Goal: Transaction & Acquisition: Purchase product/service

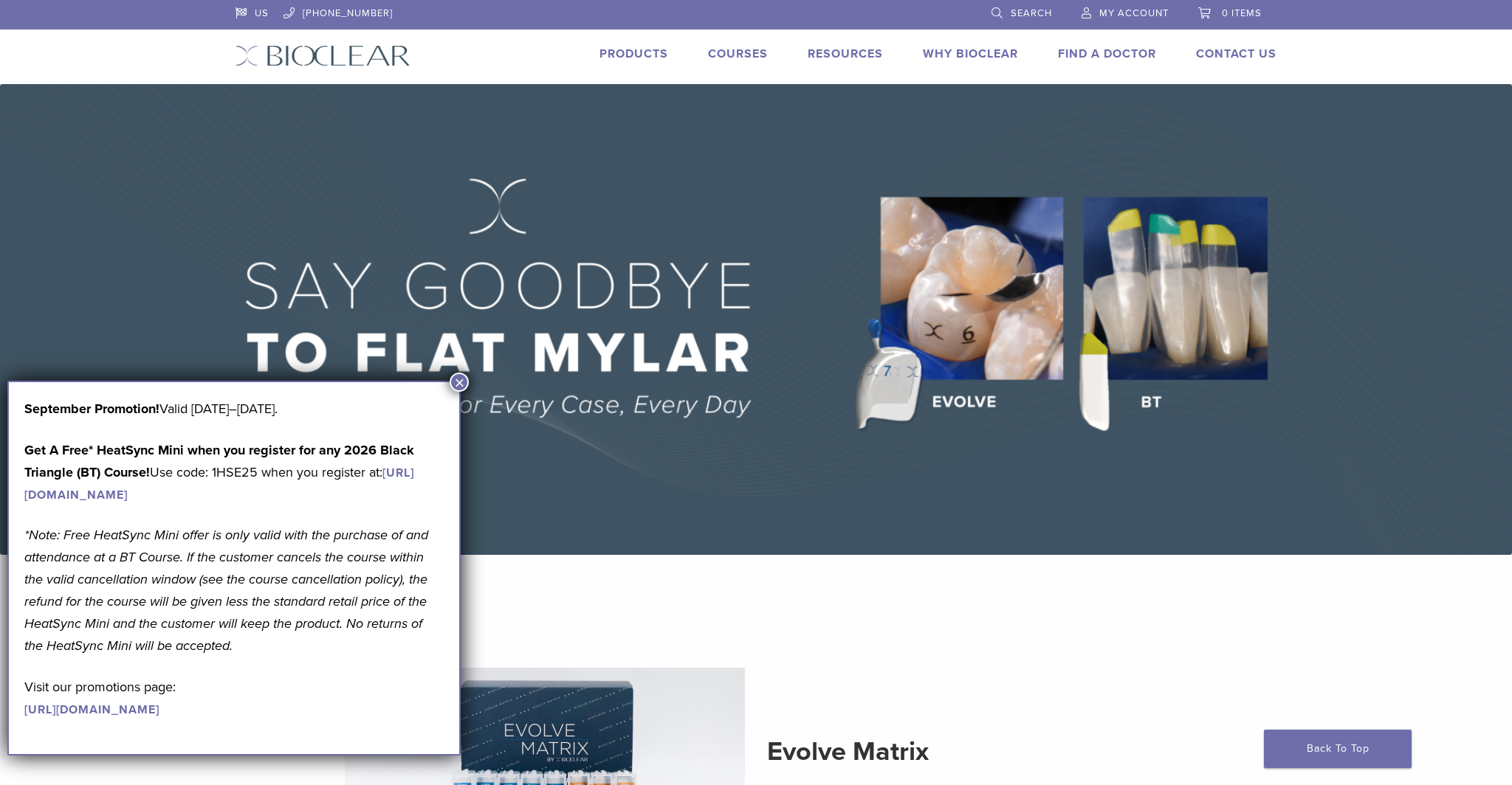
click at [460, 383] on button "×" at bounding box center [459, 383] width 19 height 19
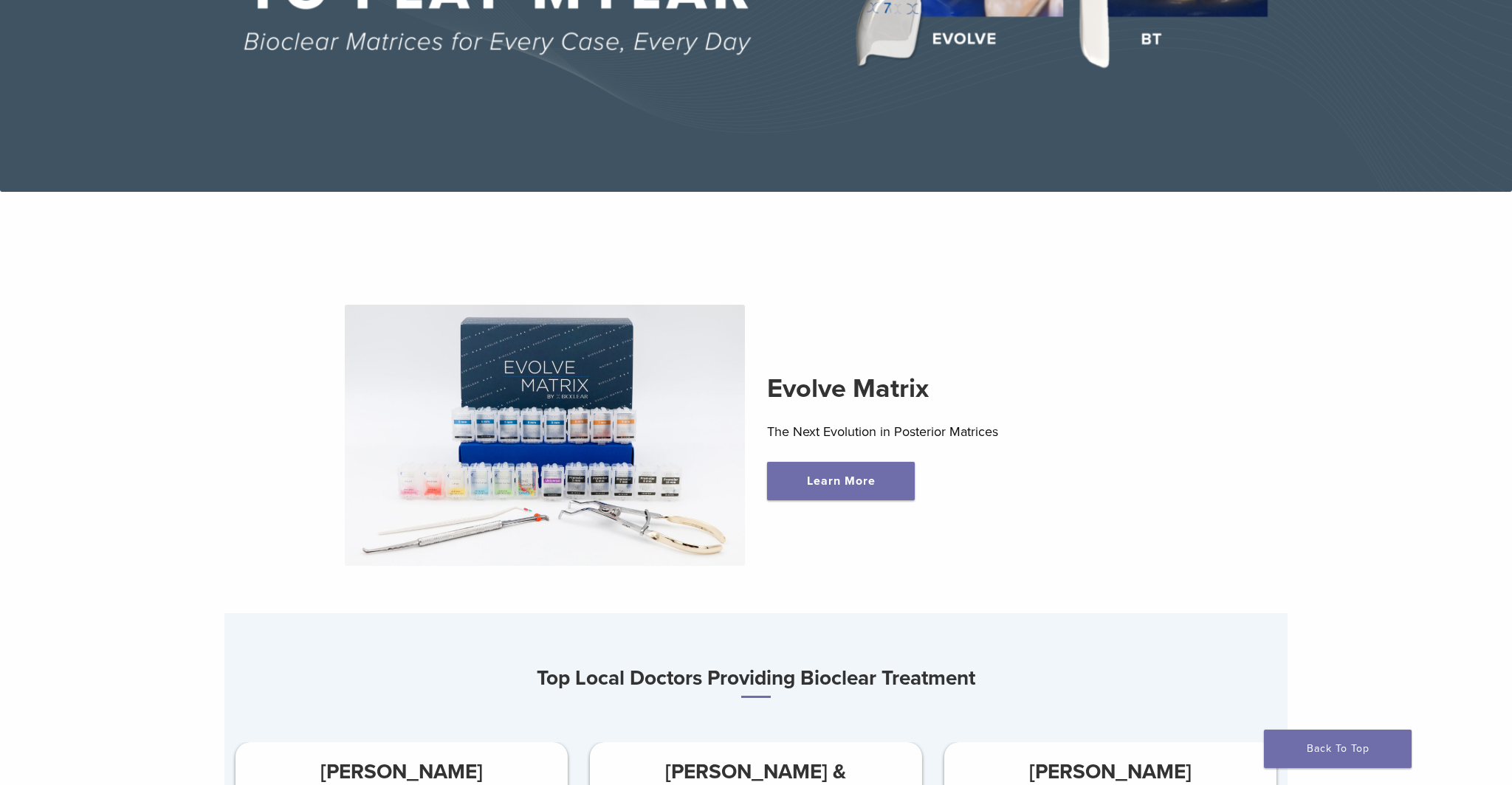
scroll to position [374, 0]
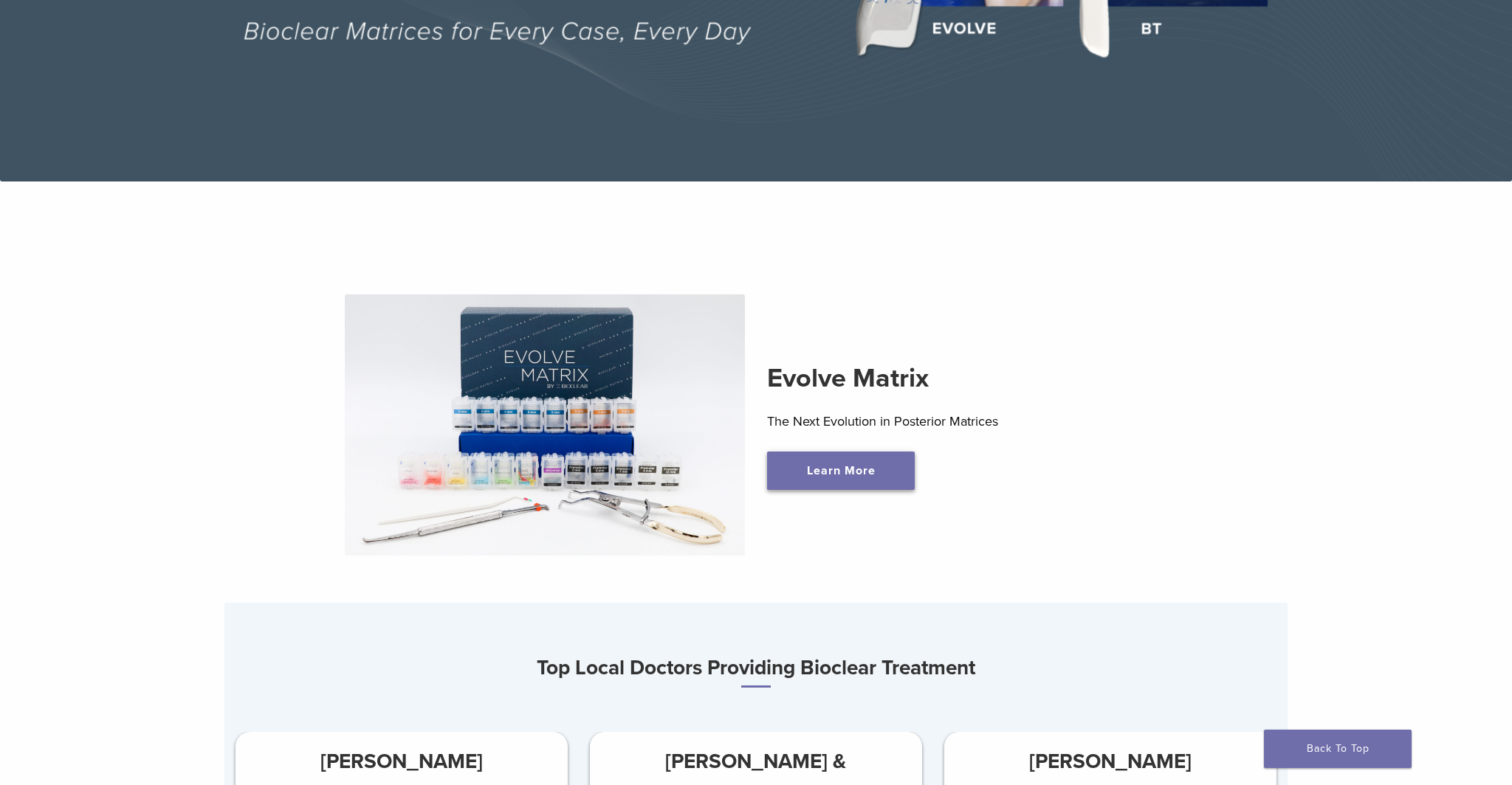
click at [848, 472] on link "Learn More" at bounding box center [840, 471] width 147 height 38
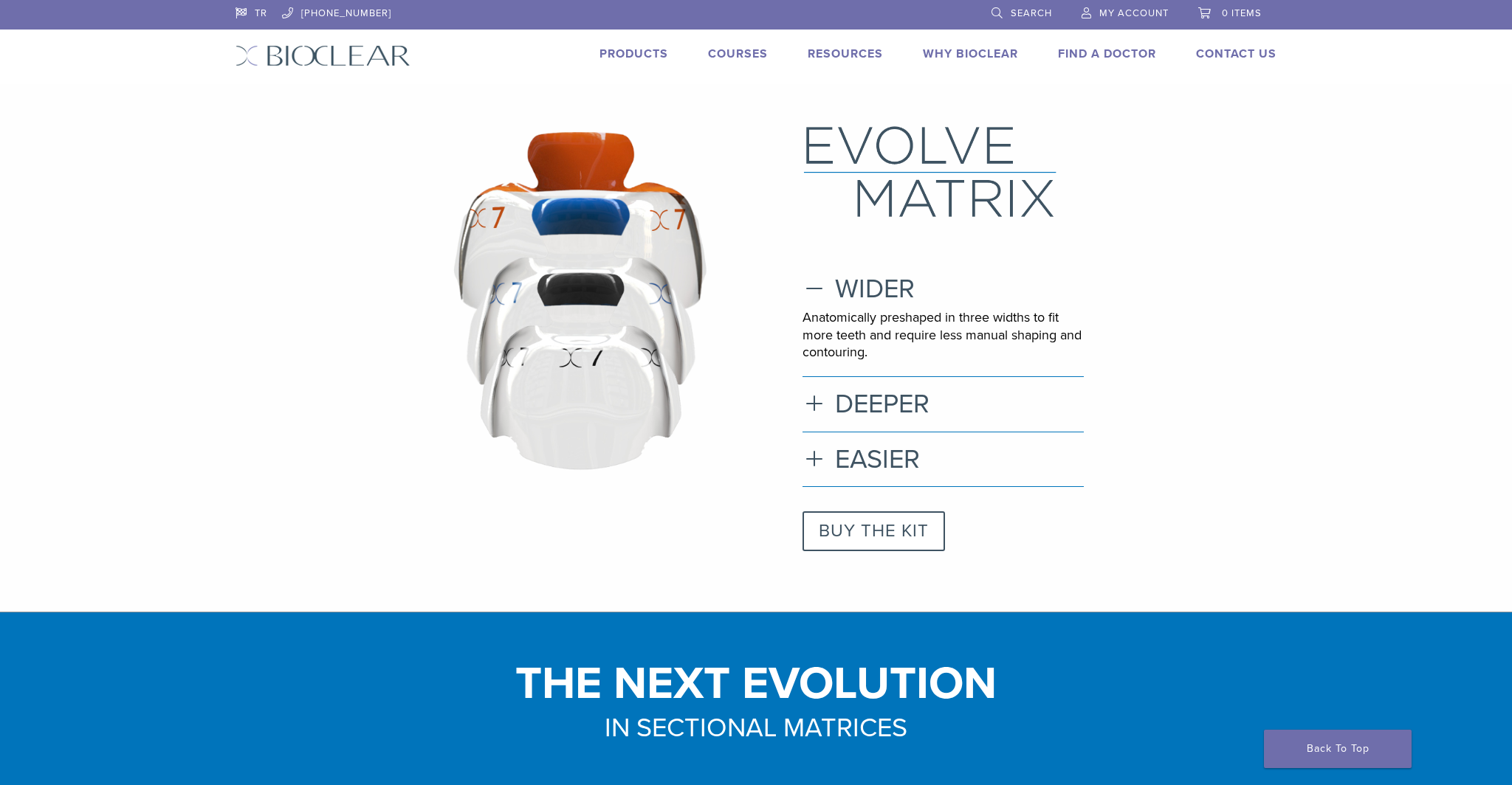
click at [857, 536] on link "BUY THE KIT" at bounding box center [873, 531] width 143 height 40
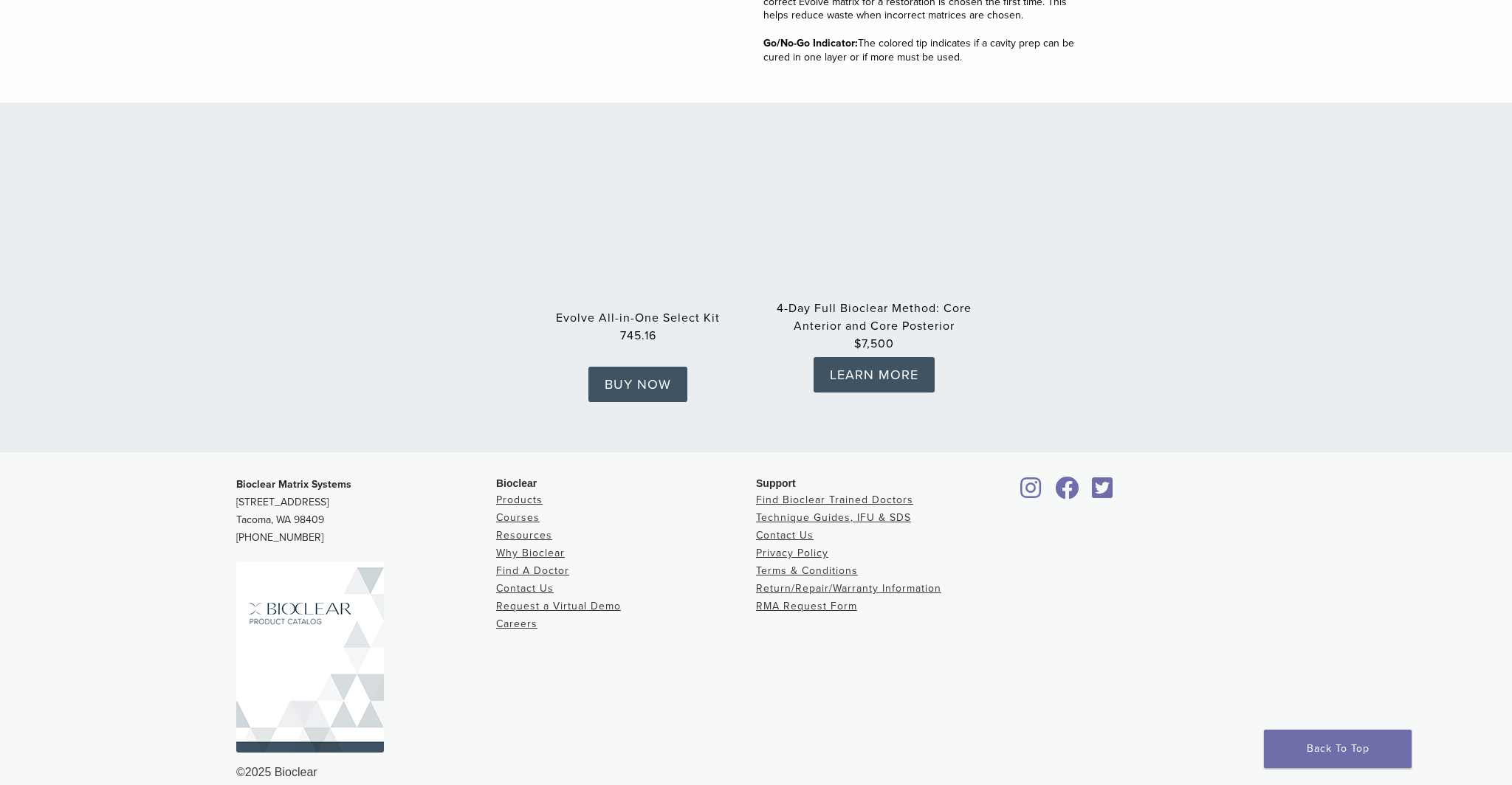
scroll to position [2251, 0]
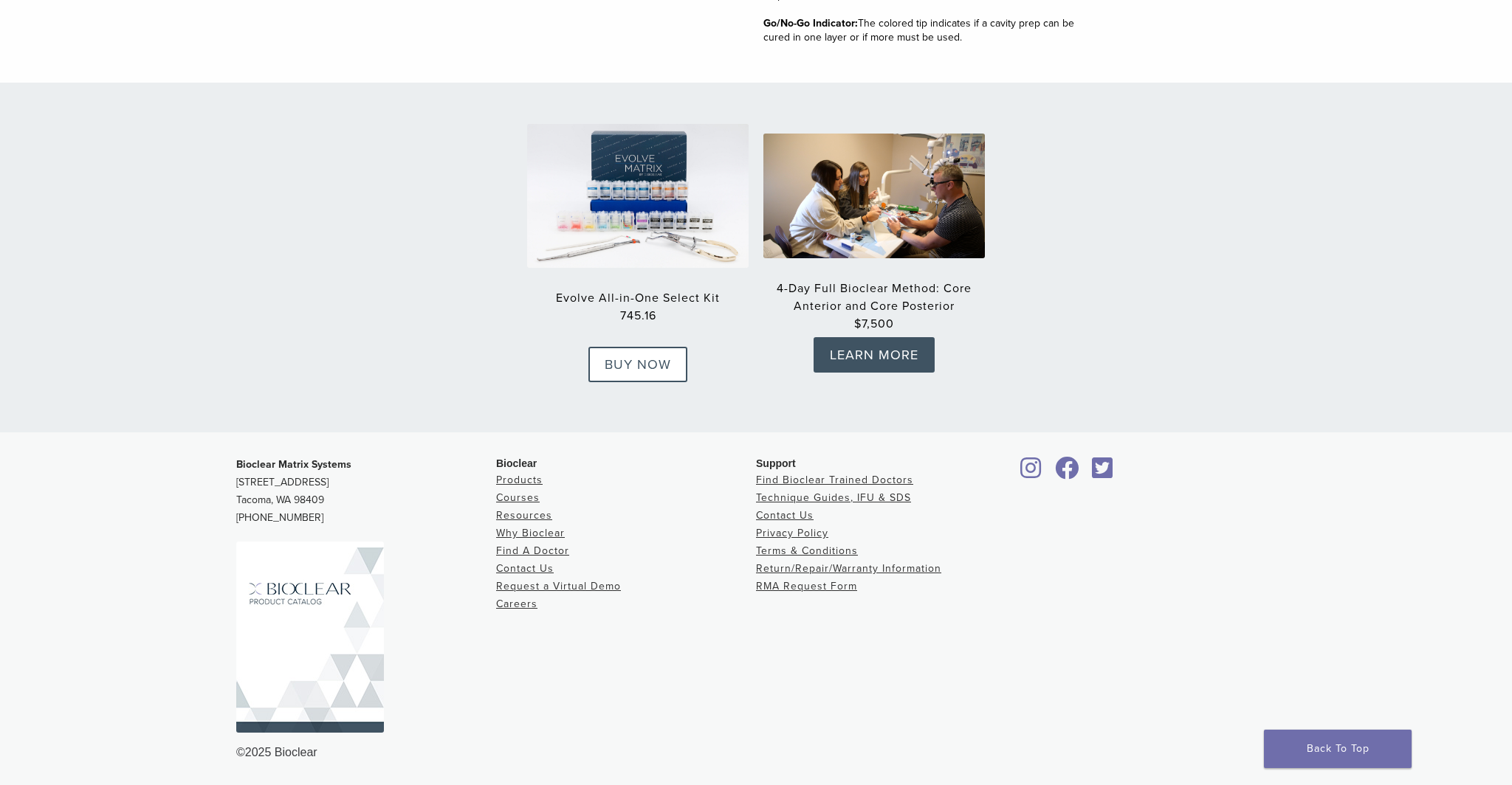
click at [631, 367] on link "BUY NOW" at bounding box center [638, 365] width 99 height 36
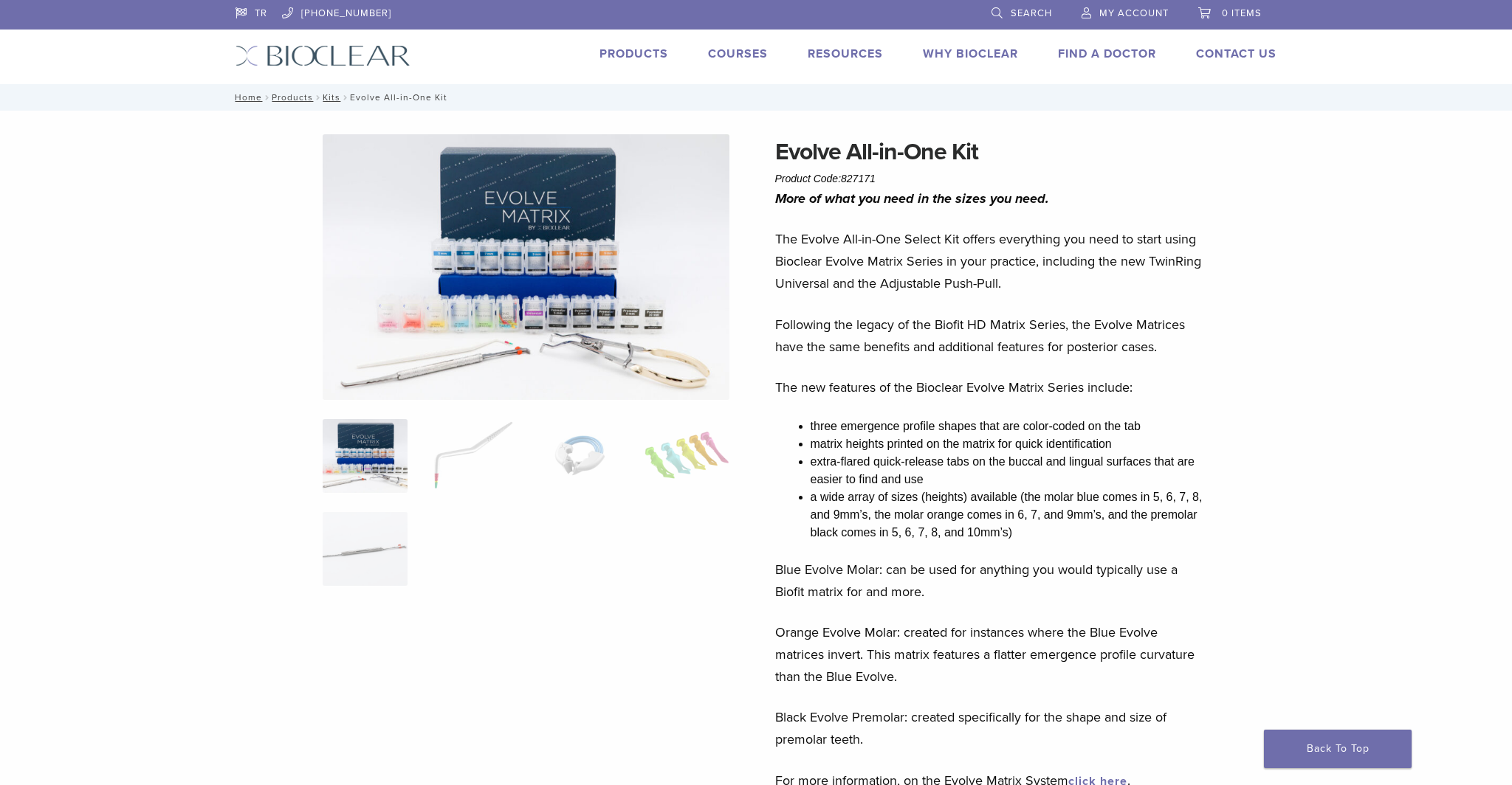
click at [621, 53] on link "Products" at bounding box center [634, 54] width 69 height 15
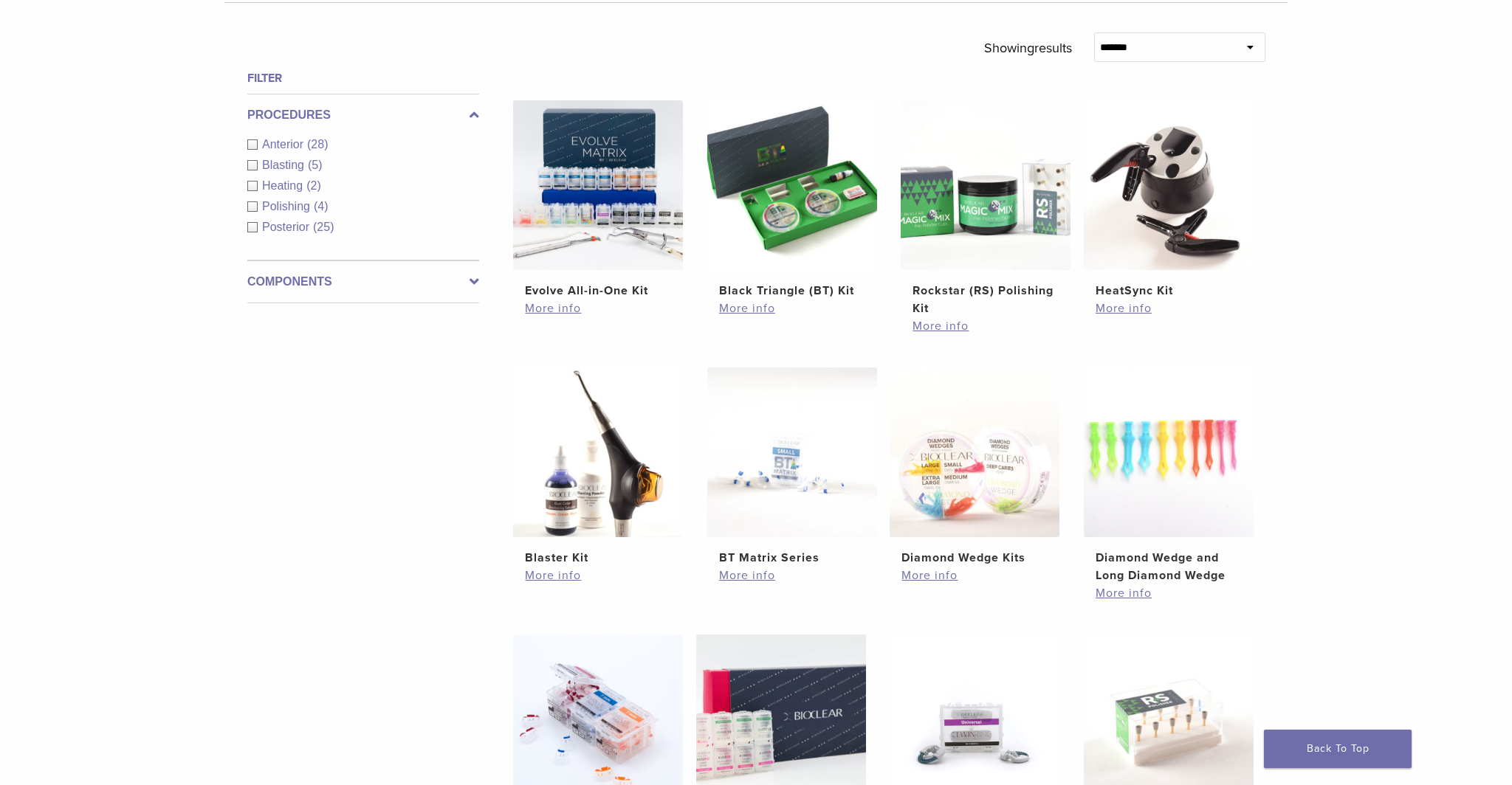
scroll to position [507, 0]
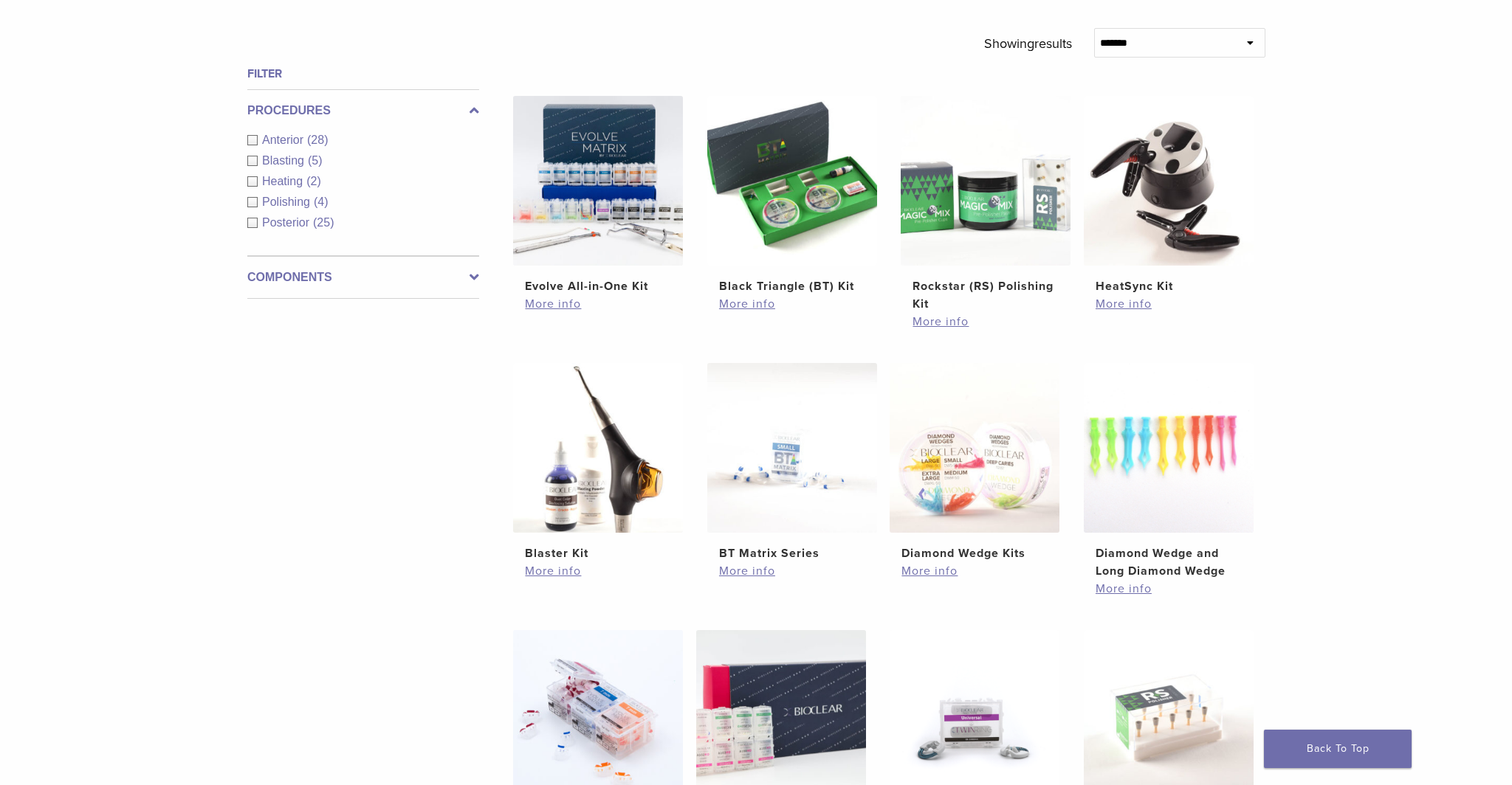
click at [258, 223] on div "Posterior (25)" at bounding box center [363, 223] width 232 height 18
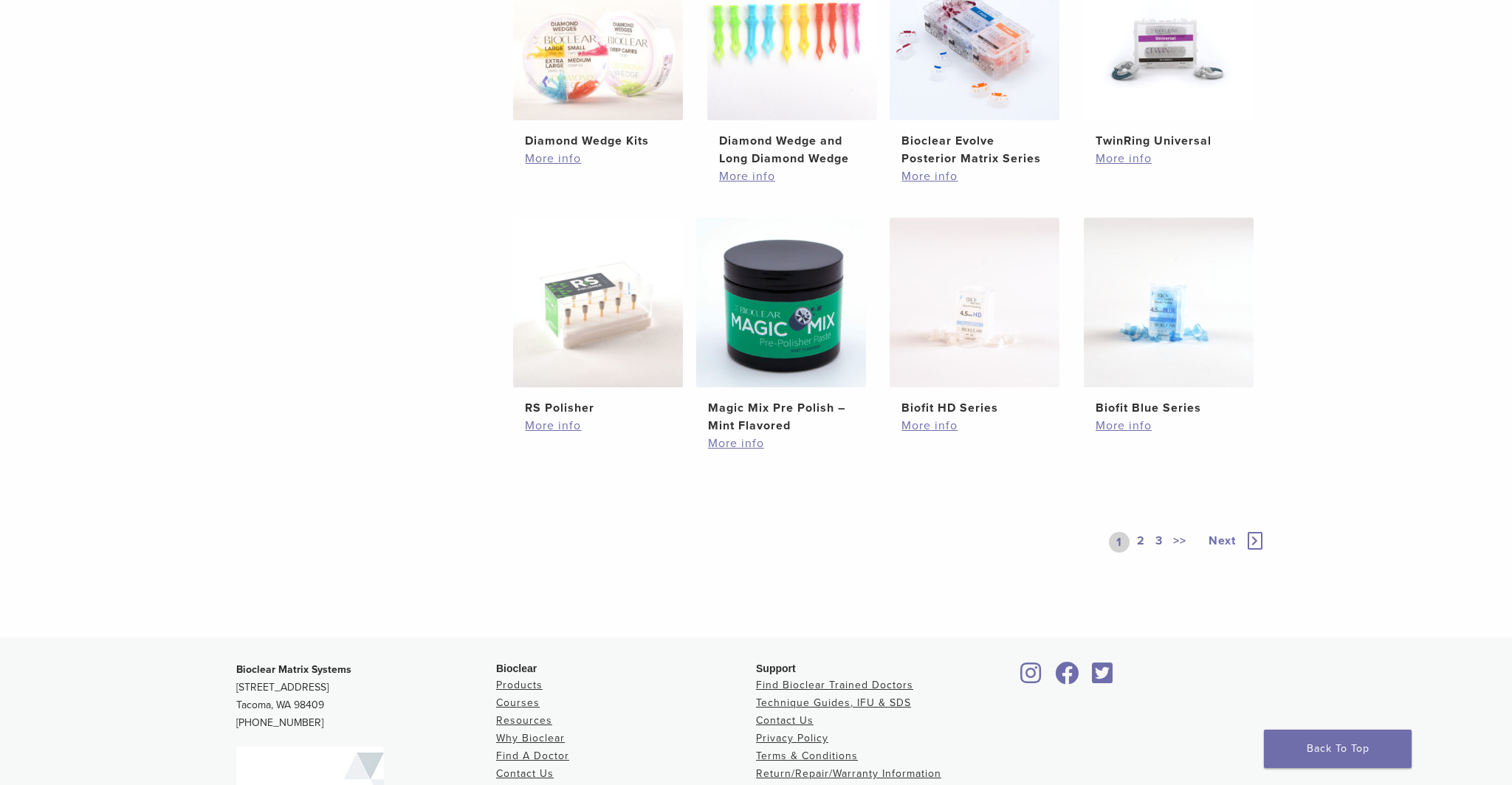
scroll to position [923, 0]
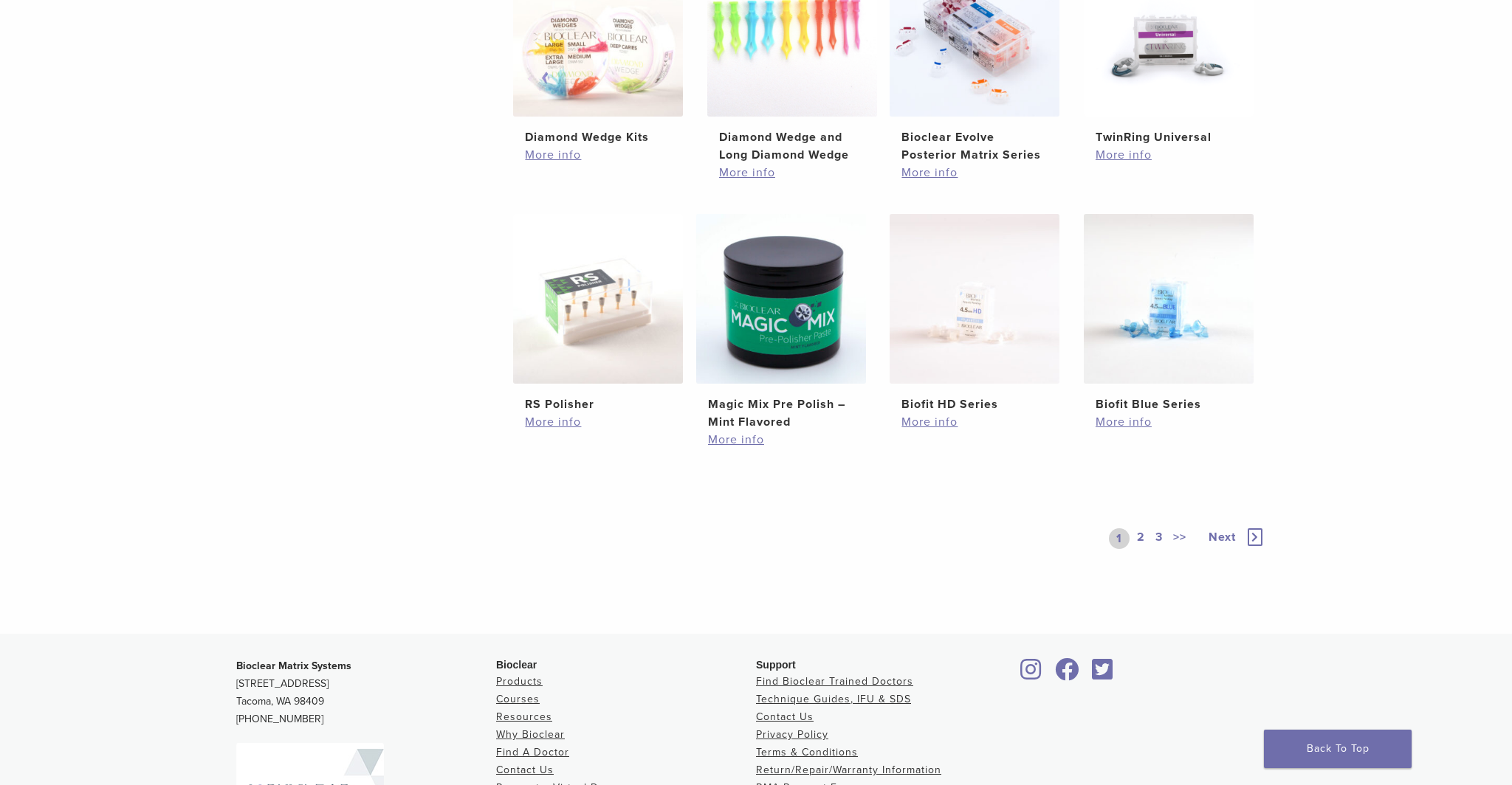
click at [1228, 537] on span "Next" at bounding box center [1222, 537] width 27 height 15
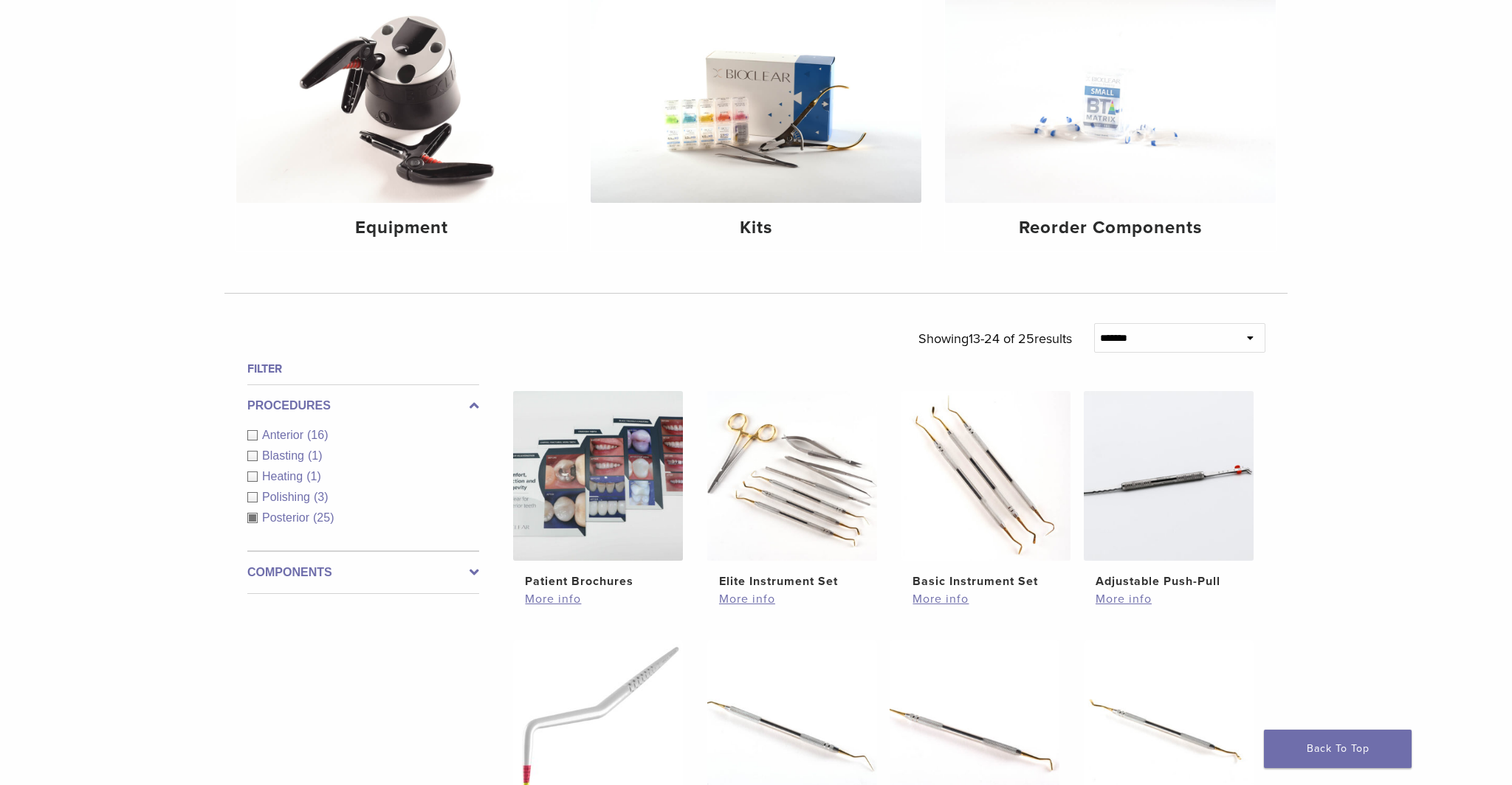
scroll to position [245, 0]
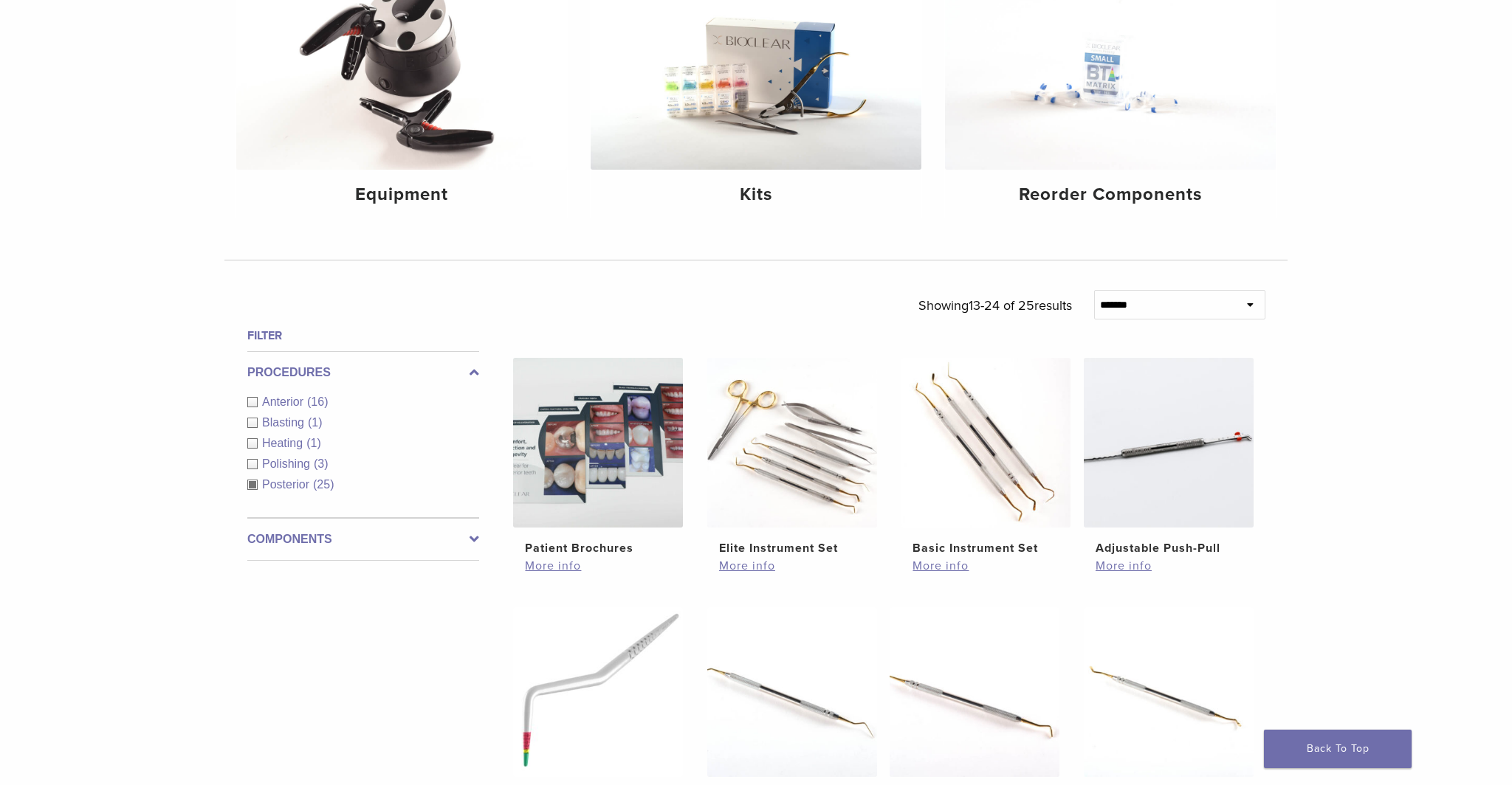
click at [309, 538] on label "Components" at bounding box center [363, 539] width 232 height 18
click at [257, 488] on div "Matrix Bands (3)" at bounding box center [363, 486] width 232 height 18
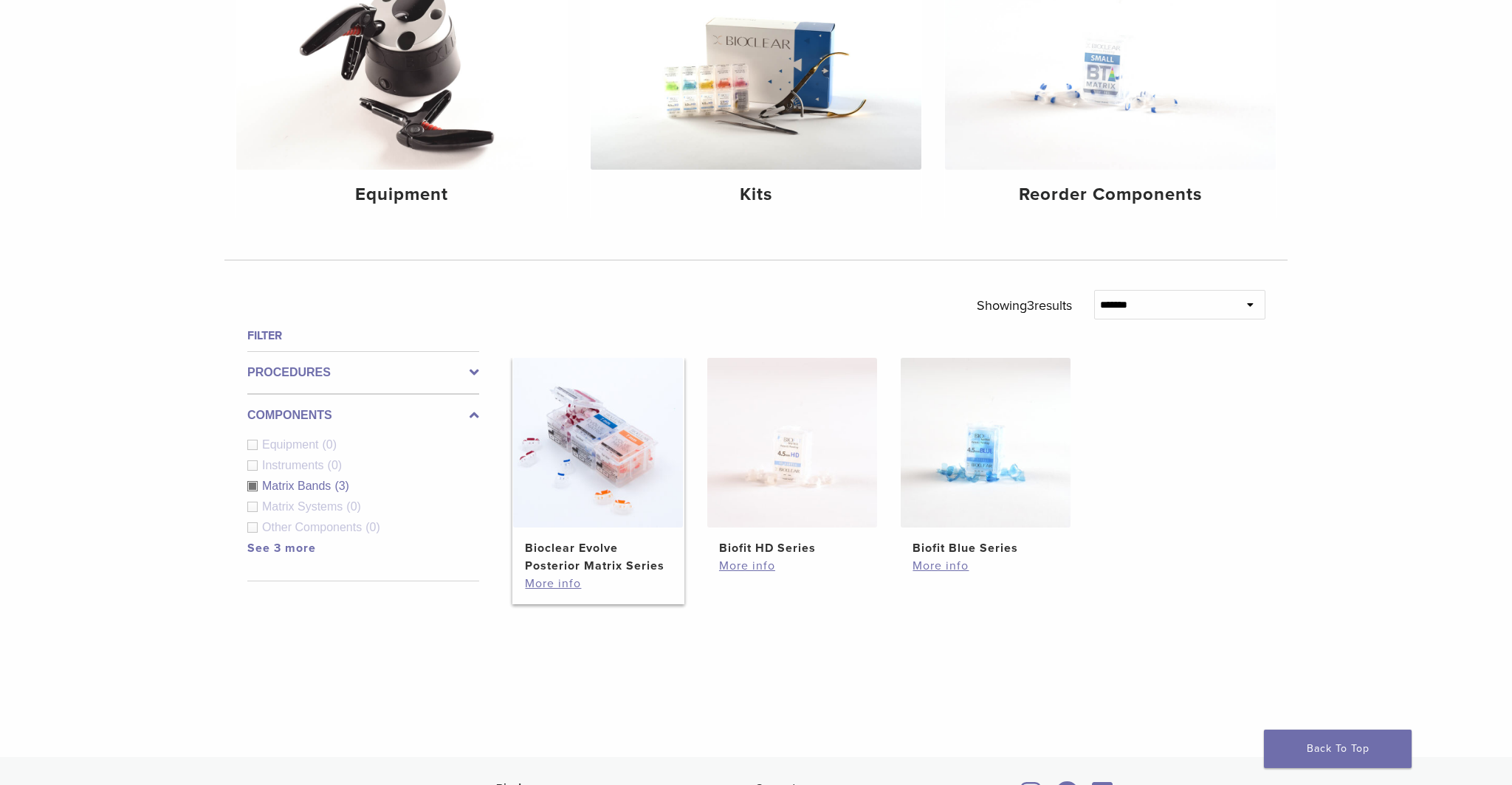
click at [574, 485] on img at bounding box center [597, 442] width 169 height 169
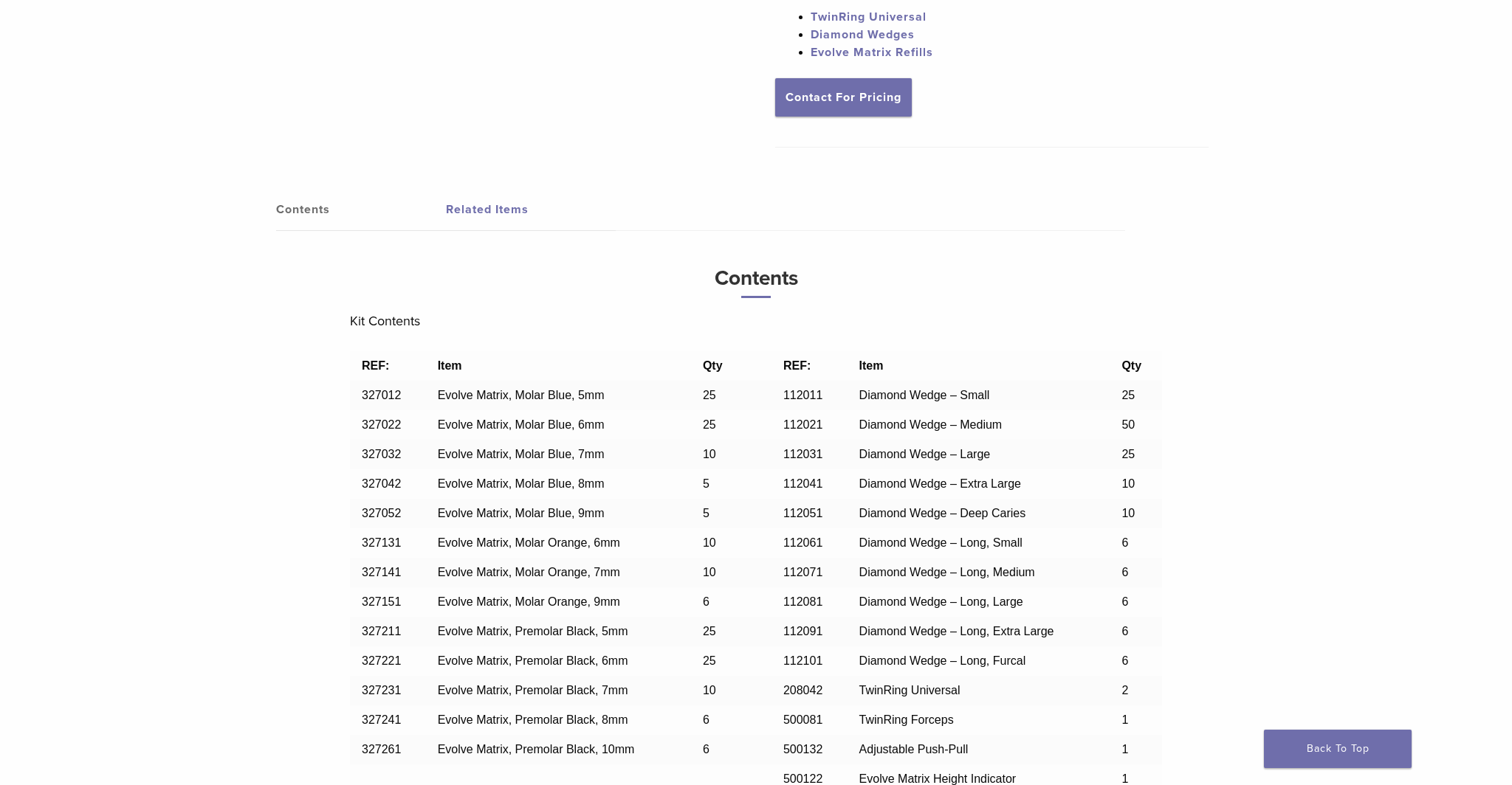
scroll to position [885, 0]
click at [871, 105] on link "Contact For Pricing" at bounding box center [843, 97] width 137 height 38
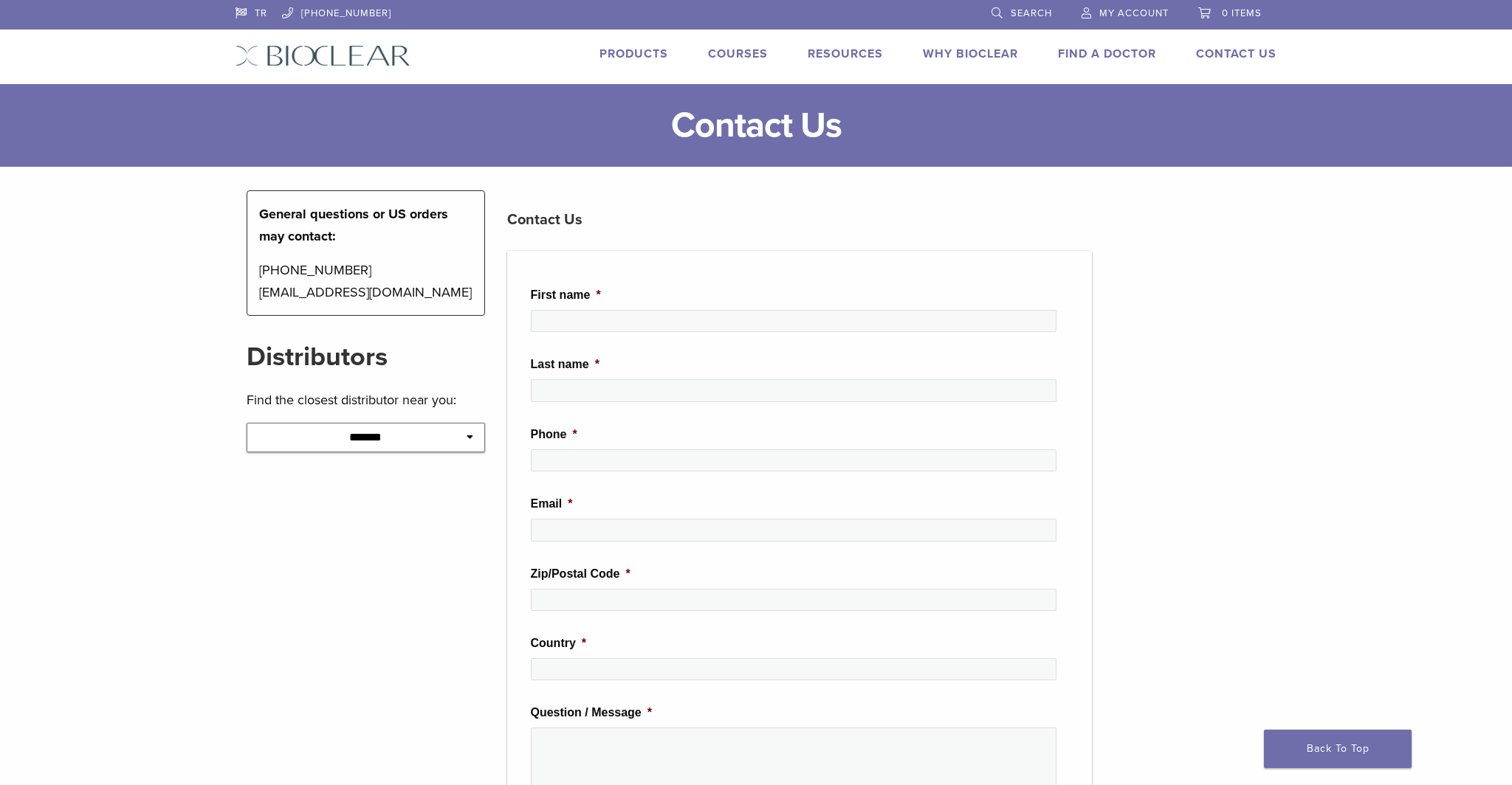
click at [352, 434] on select "**********" at bounding box center [366, 438] width 238 height 30
select select "**********"
click at [246, 423] on select "**********" at bounding box center [366, 438] width 238 height 30
